Goal: Check status: Check status

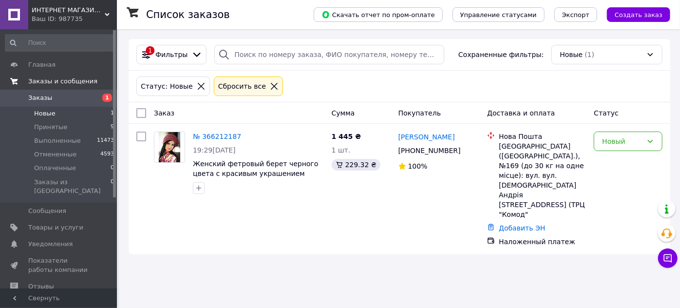
click at [87, 81] on span "Заказы и сообщения" at bounding box center [62, 81] width 69 height 9
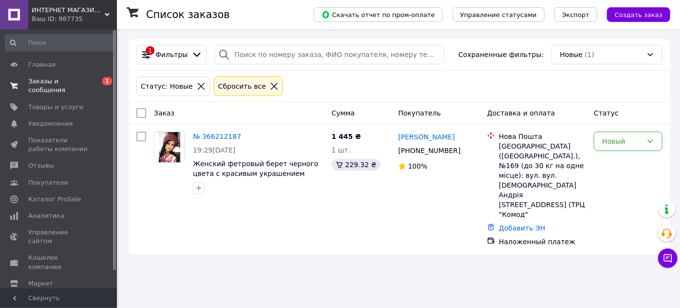
click at [75, 85] on span "Заказы и сообщения" at bounding box center [59, 86] width 62 height 18
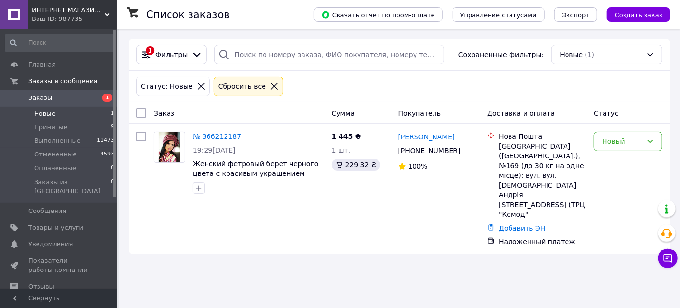
click at [76, 100] on span "Заказы" at bounding box center [59, 98] width 62 height 9
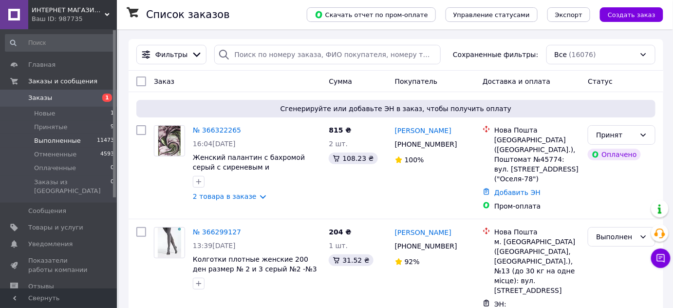
click at [61, 139] on span "Выполненные" at bounding box center [57, 140] width 47 height 9
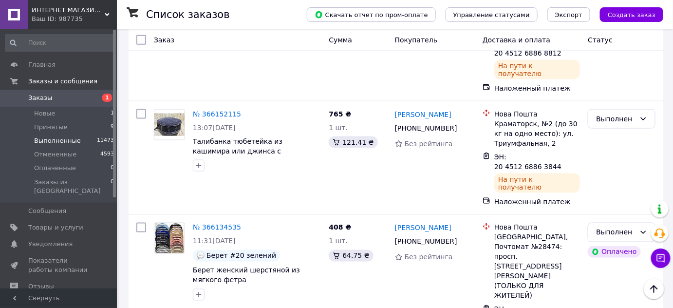
scroll to position [487, 0]
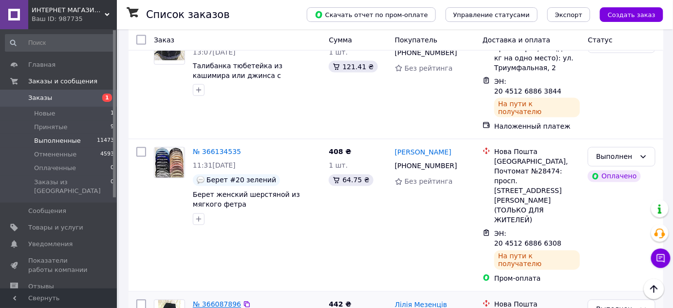
click at [226, 300] on link "№ 366087896" at bounding box center [217, 304] width 48 height 8
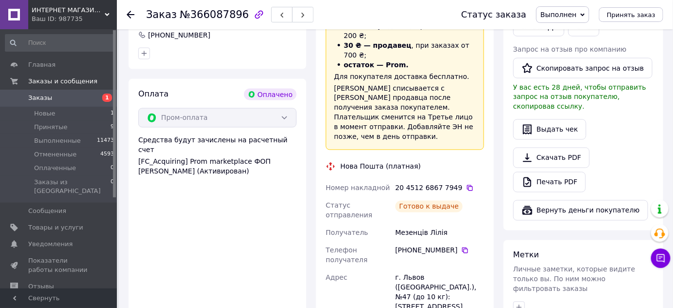
scroll to position [531, 0]
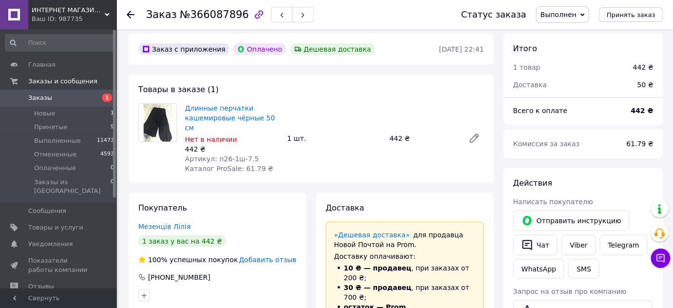
scroll to position [260, 0]
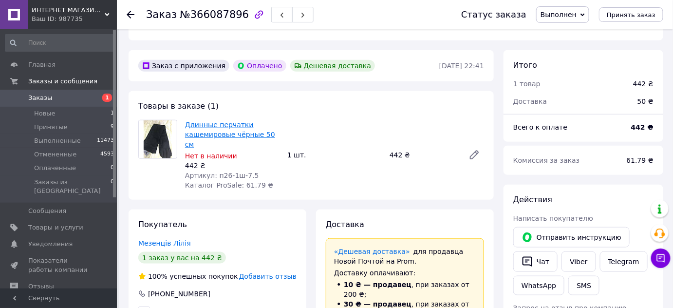
click at [248, 123] on link "Длинные перчатки кашемировые чёрные 50 см" at bounding box center [230, 134] width 90 height 27
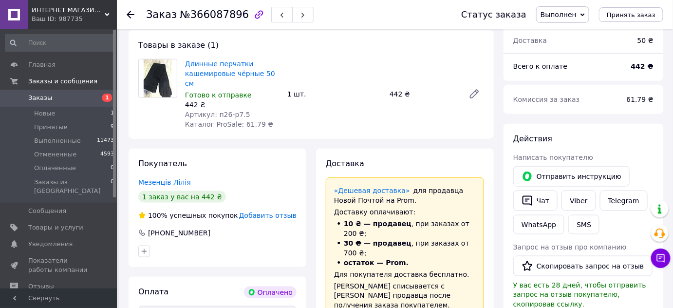
scroll to position [314, 0]
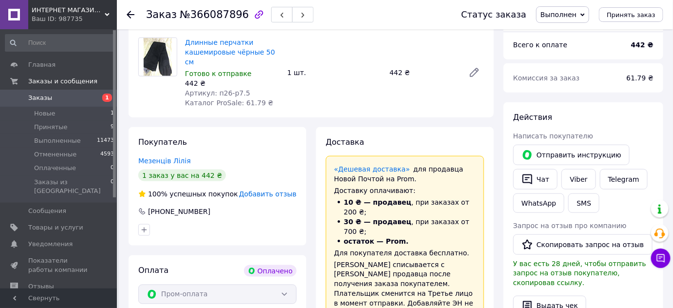
scroll to position [358, 0]
